Goal: Task Accomplishment & Management: Complete application form

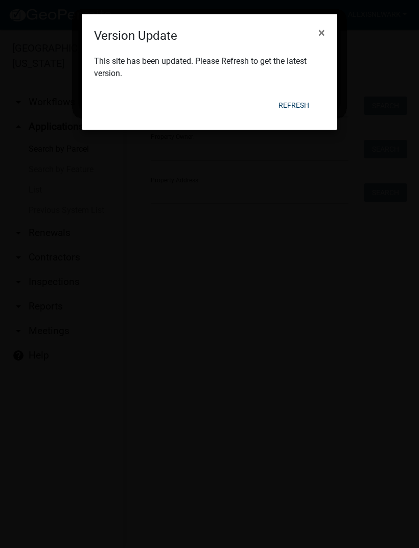
click at [325, 23] on button "×" at bounding box center [321, 32] width 23 height 29
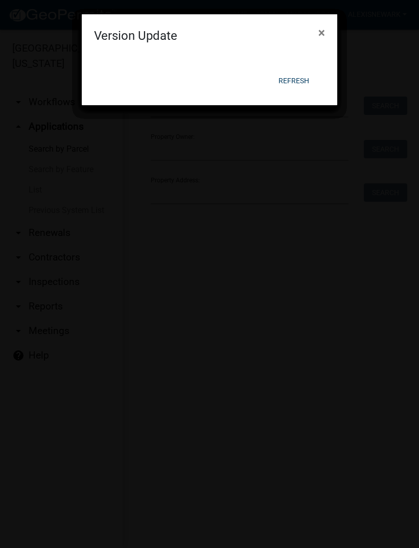
click at [297, 105] on div "Version Update × Refresh" at bounding box center [209, 59] width 255 height 91
click at [304, 79] on button "Refresh" at bounding box center [293, 81] width 47 height 18
click at [302, 80] on button "Refresh" at bounding box center [293, 81] width 47 height 18
click at [301, 79] on button "Refresh" at bounding box center [293, 81] width 47 height 18
click at [295, 83] on button "Refresh" at bounding box center [293, 81] width 47 height 18
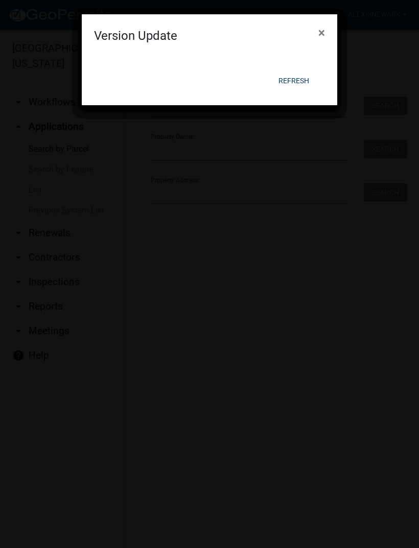
click at [321, 35] on span "×" at bounding box center [321, 33] width 7 height 14
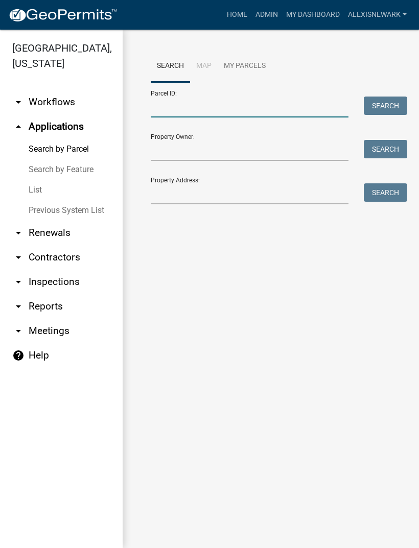
click at [219, 106] on input "Parcel ID:" at bounding box center [250, 107] width 198 height 21
type input "1"
type input "37000991506000"
click at [387, 104] on button "Search" at bounding box center [385, 106] width 43 height 18
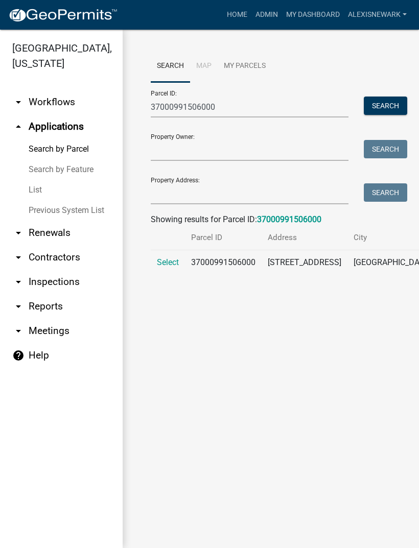
click at [179, 267] on span "Select" at bounding box center [168, 262] width 22 height 10
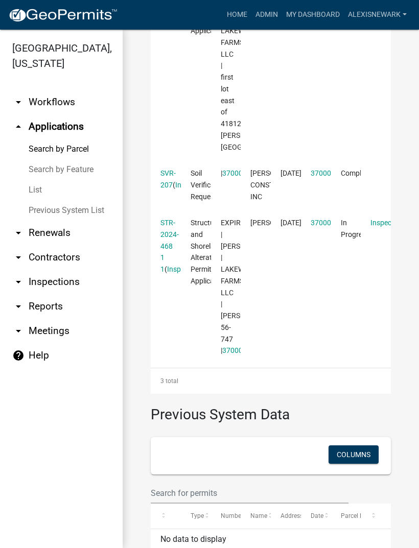
scroll to position [471, 0]
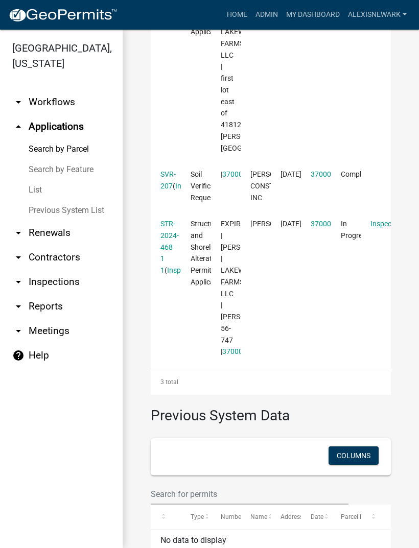
click at [173, 272] on link "STR-2024-468 1 1" at bounding box center [169, 247] width 18 height 55
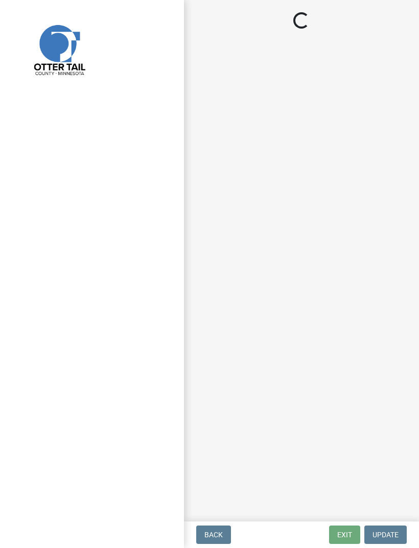
select select "710d5f49-2663-4e73-9718-d0c4e189f5ed"
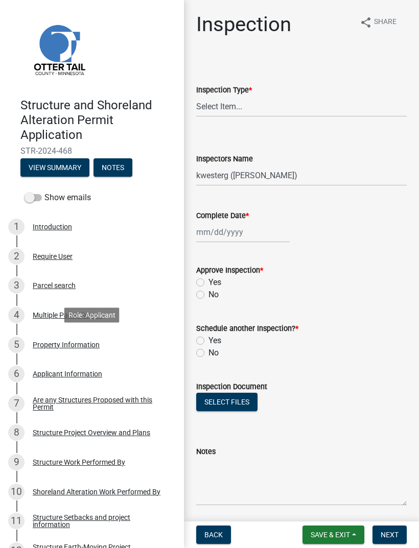
click at [51, 342] on div "Property Information" at bounding box center [66, 344] width 67 height 7
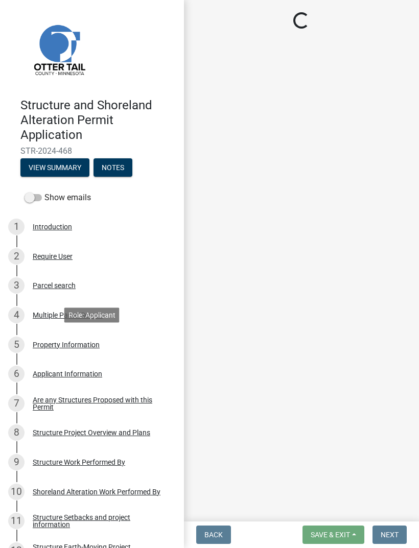
select select "26d9dc3a-5afa-4bd9-b8d6-98f5eeaf68e9"
select select "91995f90-6606-463b-bec3-c5862f147548"
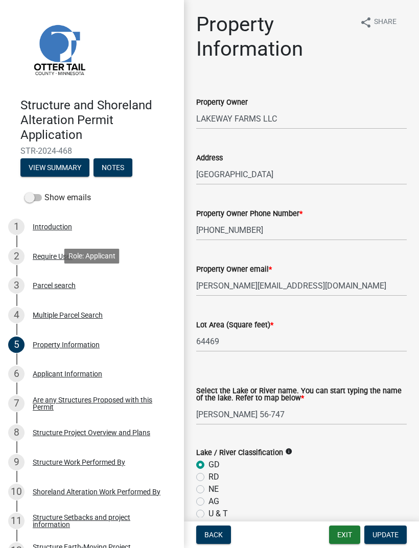
click at [44, 278] on div "3 Parcel search" at bounding box center [87, 285] width 159 height 16
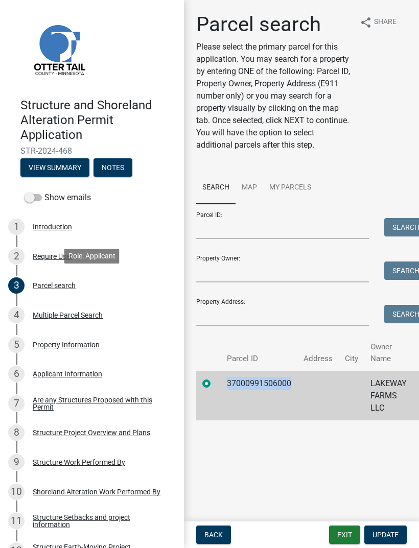
copy td "37000991506000"
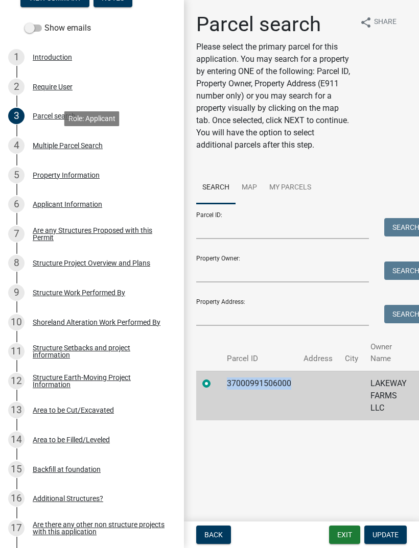
scroll to position [189, 0]
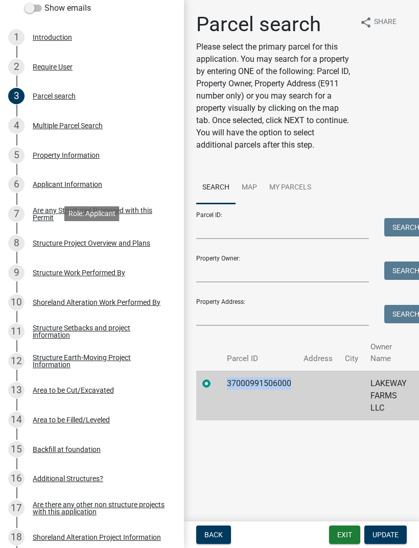
click at [134, 243] on div "Structure Project Overview and Plans" at bounding box center [91, 243] width 117 height 7
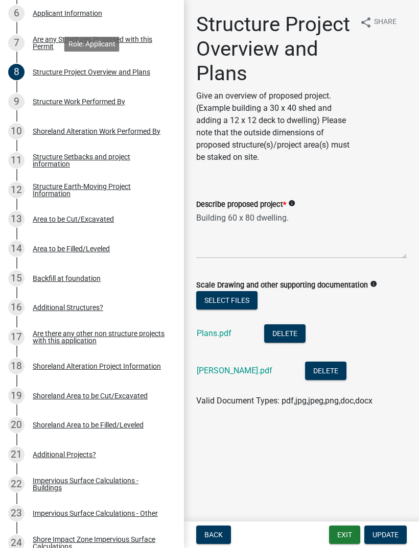
scroll to position [365, 0]
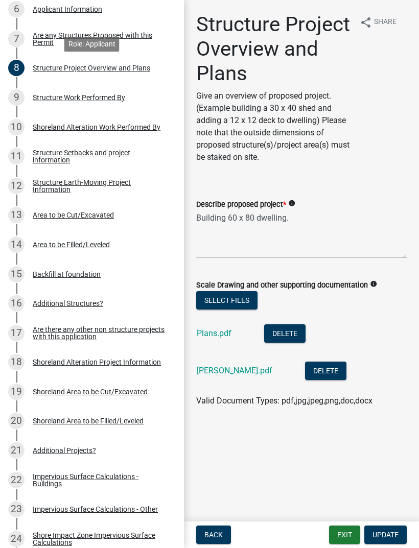
click at [219, 330] on link "Plans.pdf" at bounding box center [214, 333] width 35 height 10
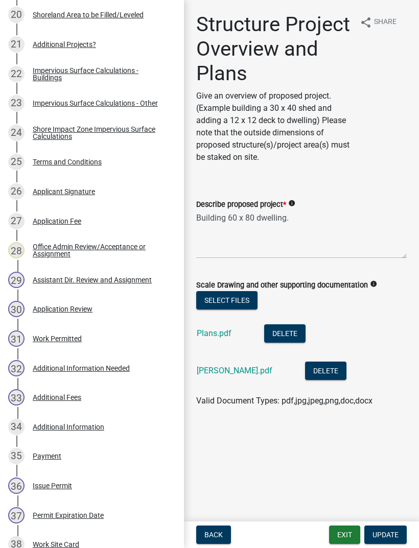
scroll to position [774, 0]
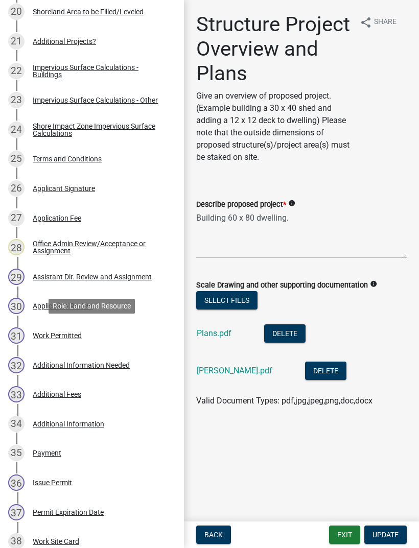
click at [86, 336] on div "31 Work Permitted" at bounding box center [87, 335] width 159 height 16
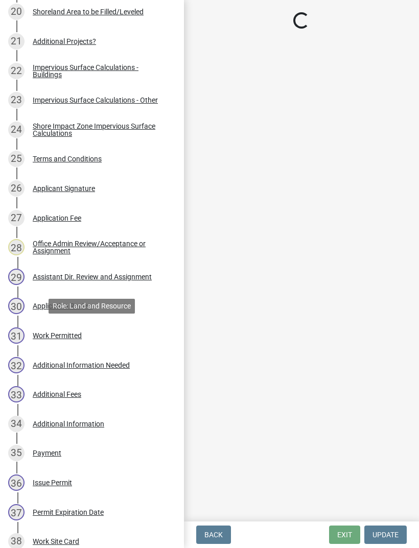
select select "ab2e7446-72a0-49c6-a36a-5181bad2fe68"
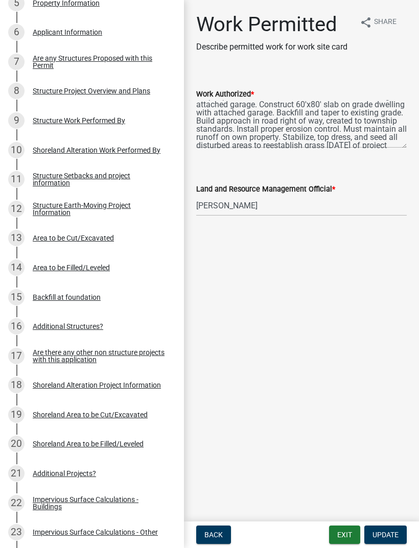
scroll to position [327, 0]
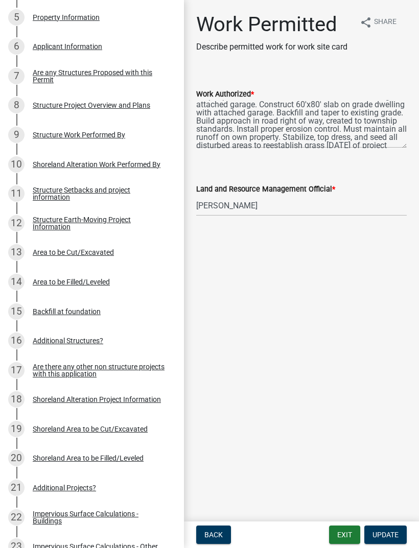
click at [115, 186] on div "Structure Setbacks and project information" at bounding box center [100, 193] width 135 height 14
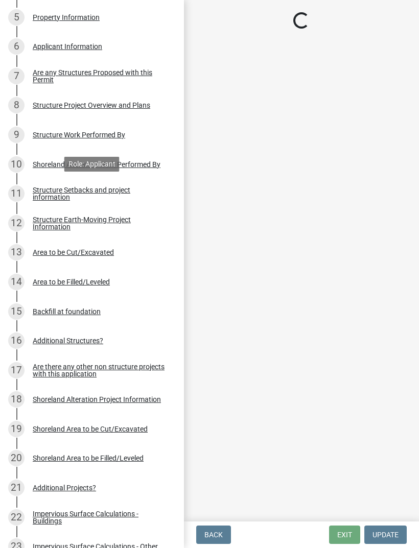
select select "4d8c0477-3507-4c3b-8a2b-7e3e8de33f20"
select select "c185e313-3403-4239-bd61-bb563c58a77a"
select select "e560a688-e561-477d-b756-2b3ad714d8bd"
select select "b13ed3f6-1f73-490c-b6b9-92dfa0212ca3"
select select "6dc278b5-2802-4c25-b4bb-ae59f5ac2011"
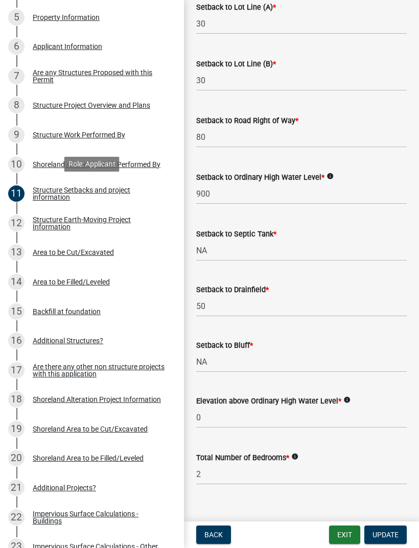
scroll to position [692, 0]
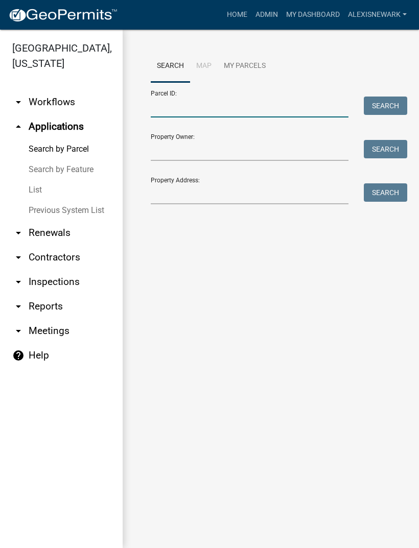
click at [221, 112] on input "Parcel ID:" at bounding box center [250, 107] width 198 height 21
click at [213, 193] on input "Property Address:" at bounding box center [250, 193] width 198 height 21
type input "2"
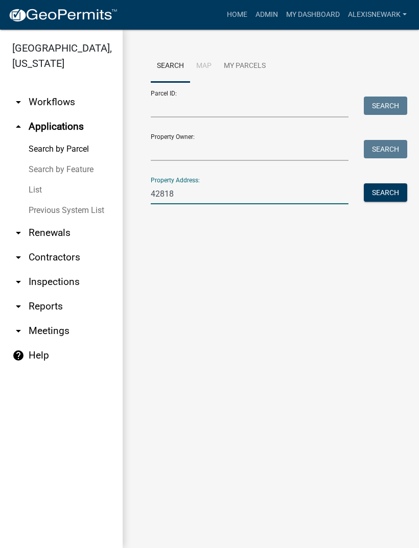
type input "42818"
click at [386, 197] on button "Search" at bounding box center [385, 192] width 43 height 18
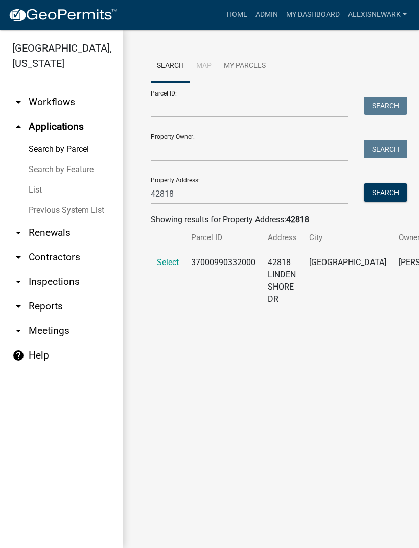
click at [166, 267] on span "Select" at bounding box center [168, 262] width 22 height 10
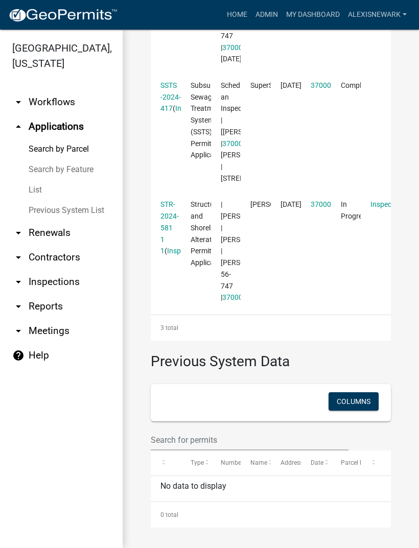
scroll to position [589, 0]
click at [167, 251] on link "STR-2024-581 1 1" at bounding box center [169, 227] width 18 height 55
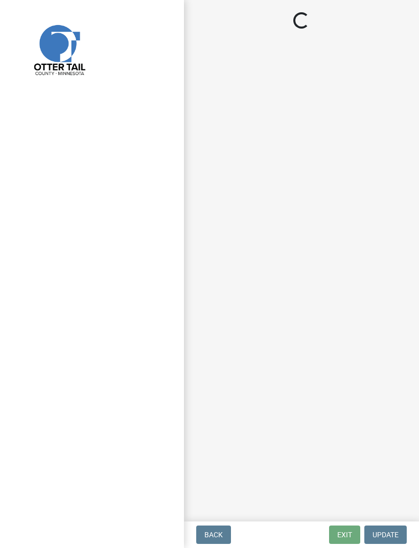
select select "710d5f49-2663-4e73-9718-d0c4e189f5ed"
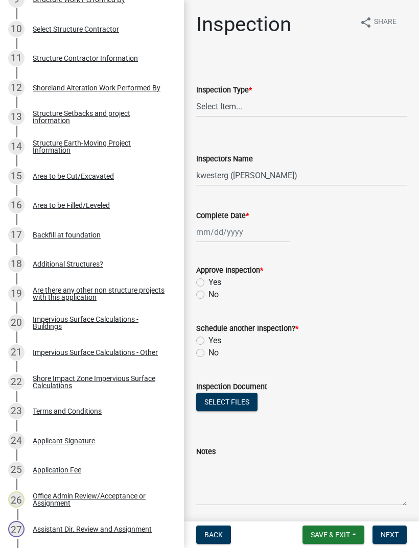
scroll to position [463, 0]
click at [105, 120] on div "Structure Setbacks and project information" at bounding box center [100, 116] width 135 height 14
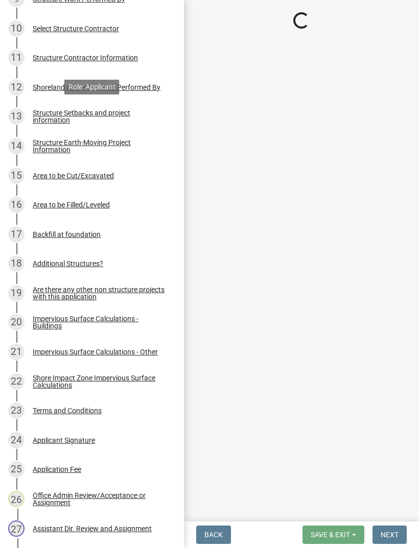
select select "4d8c0477-3507-4c3b-8a2b-7e3e8de33f20"
select select "c185e313-3403-4239-bd61-bb563c58a77a"
select select "e560a688-e561-477d-b756-2b3ad714d8bd"
select select "b13ed3f6-1f73-490c-b6b9-92dfa0212ca3"
select select "6dc278b5-2802-4c25-b4bb-ae59f5ac2011"
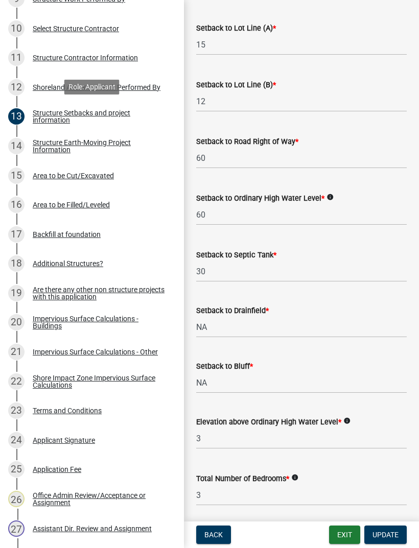
scroll to position [655, 0]
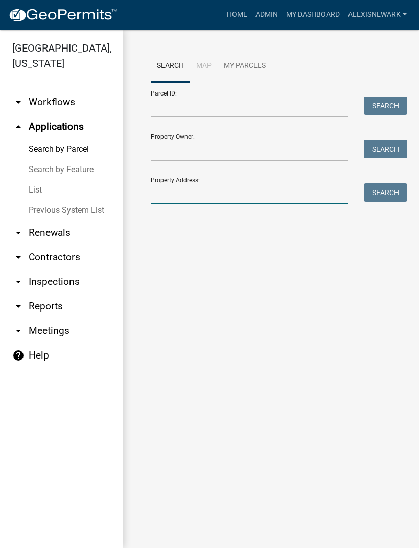
click at [230, 190] on input "Property Address:" at bounding box center [250, 193] width 198 height 21
click at [211, 195] on input "Property Address:" at bounding box center [250, 193] width 198 height 21
type input "25546"
click at [386, 195] on button "Search" at bounding box center [385, 192] width 43 height 18
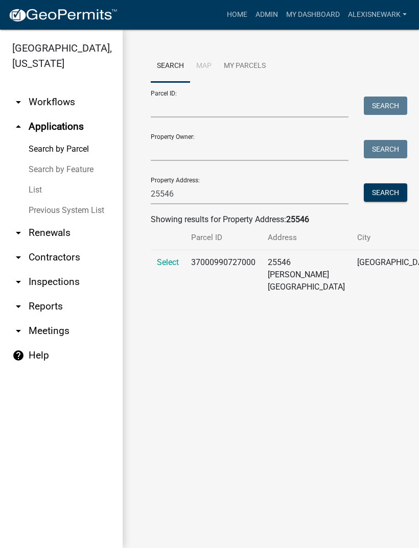
click at [177, 285] on td "Select" at bounding box center [168, 275] width 34 height 50
click at [169, 267] on span "Select" at bounding box center [168, 262] width 22 height 10
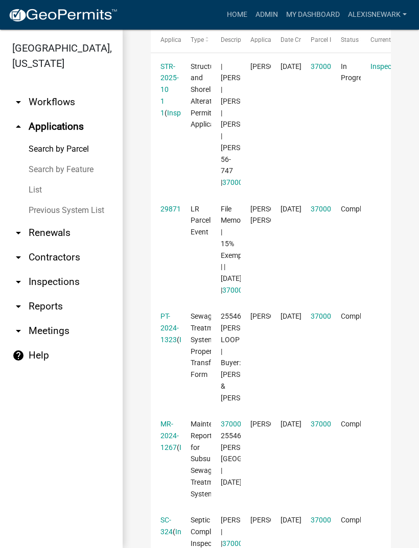
scroll to position [364, 0]
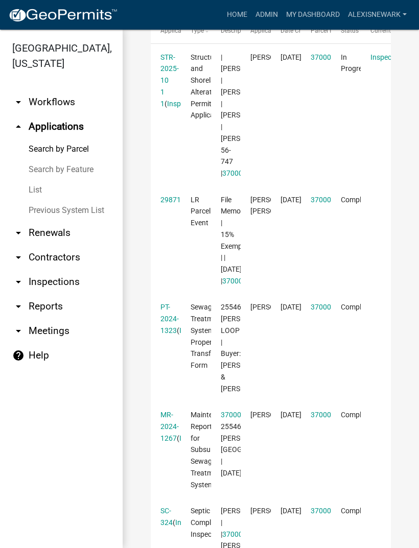
click at [174, 103] on link "STR-2025-10 1 1" at bounding box center [169, 80] width 18 height 55
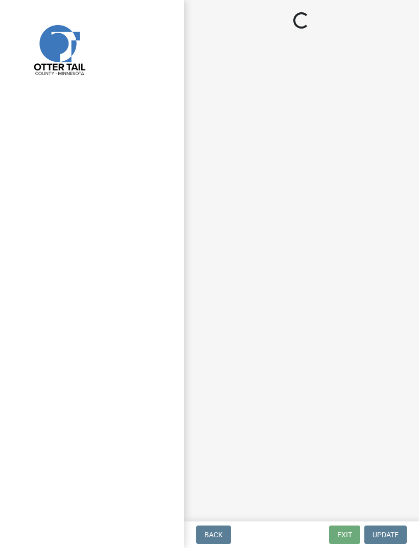
select select "710d5f49-2663-4e73-9718-d0c4e189f5ed"
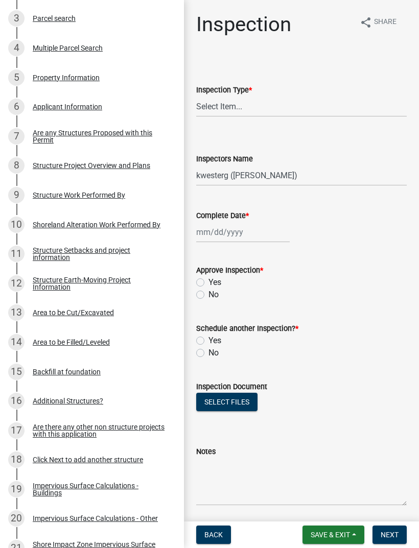
scroll to position [272, 0]
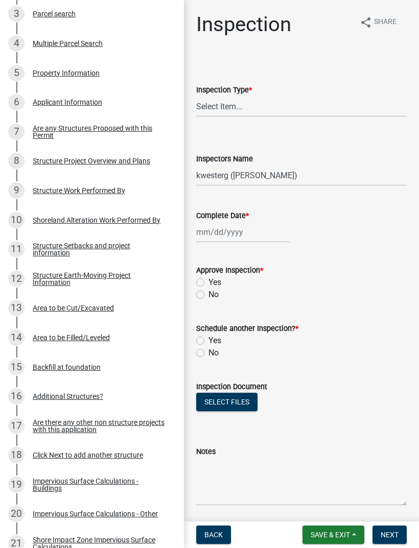
click at [121, 242] on div "Structure Setbacks and project information" at bounding box center [100, 249] width 135 height 14
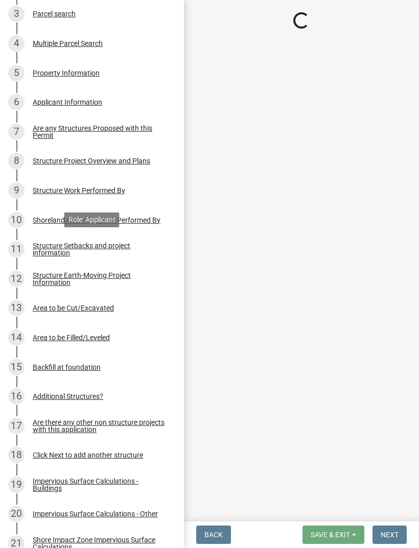
select select "3f749fe6-a143-42fc-a67b-7075716c0813"
select select "c185e313-3403-4239-bd61-bb563c58a77a"
select select "e560a688-e561-477d-b756-2b3ad714d8bd"
select select "2cd2bf72-2514-4a7a-a107-d5f67a03c691"
select select "6dc278b5-2802-4c25-b4bb-ae59f5ac2011"
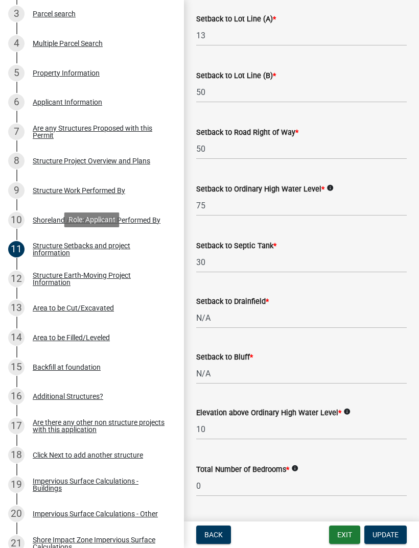
scroll to position [703, 0]
